Goal: Task Accomplishment & Management: Manage account settings

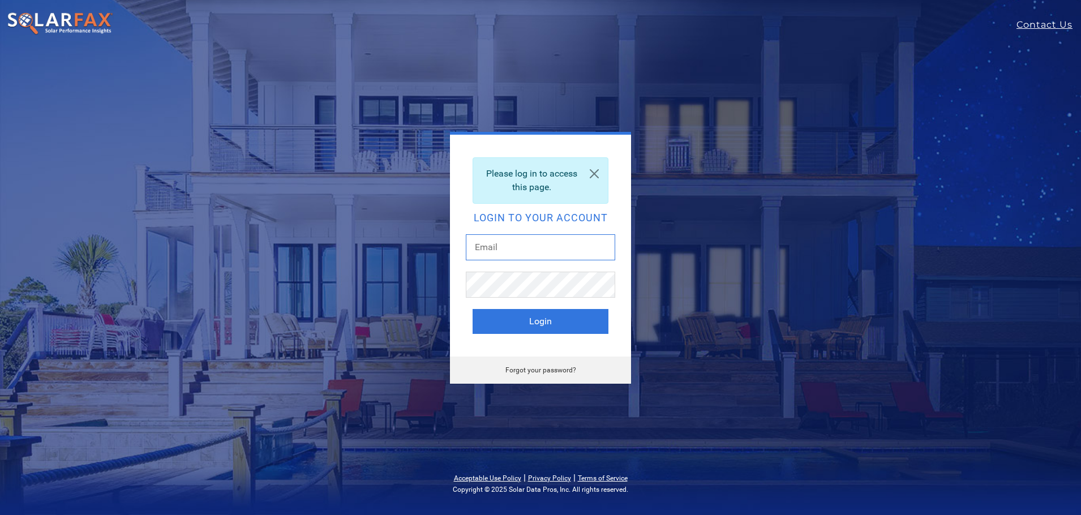
click at [503, 258] on input "text" at bounding box center [540, 247] width 149 height 26
type input "alex@sunfarmersgroup.com"
click at [473, 309] on button "Login" at bounding box center [541, 321] width 136 height 25
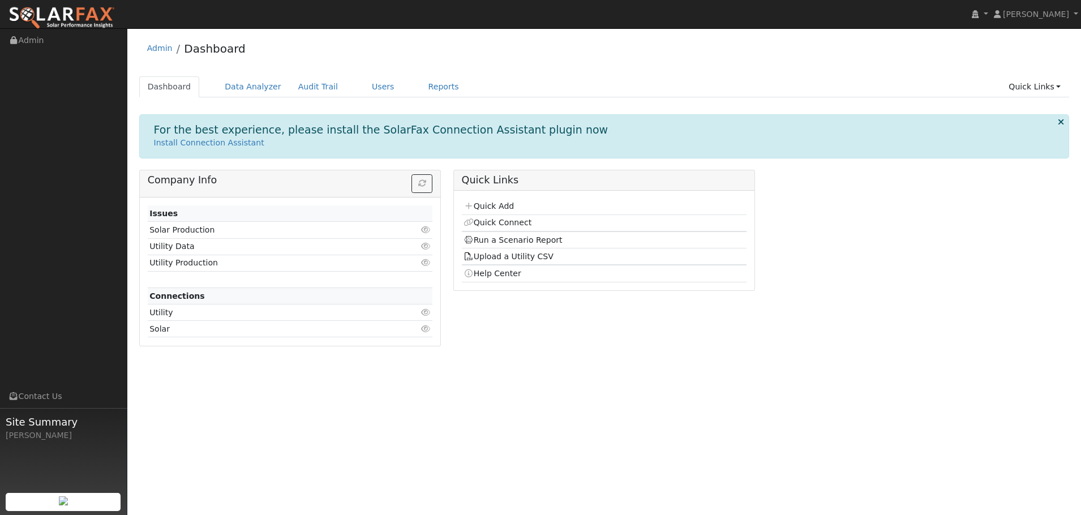
click at [1061, 123] on icon at bounding box center [1061, 122] width 6 height 8
